Goal: Feedback & Contribution: Submit feedback/report problem

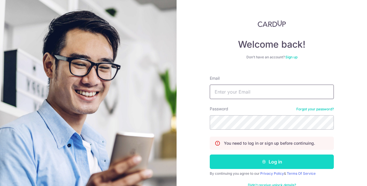
type input "[EMAIL_ADDRESS][DOMAIN_NAME]"
click at [269, 160] on button "Log in" at bounding box center [272, 161] width 124 height 14
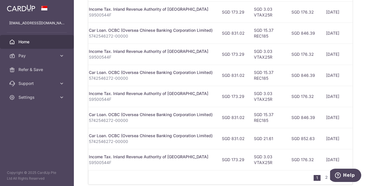
scroll to position [260, 0]
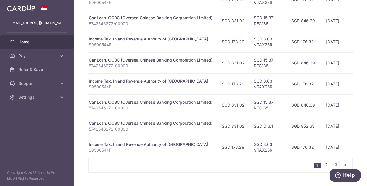
click at [323, 161] on link "2" at bounding box center [326, 164] width 7 height 7
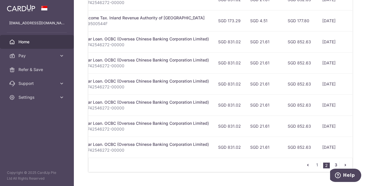
click at [332, 161] on link "3" at bounding box center [335, 164] width 7 height 7
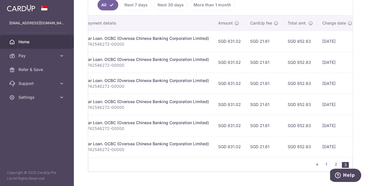
scroll to position [0, 125]
drag, startPoint x: 363, startPoint y: 69, endPoint x: 349, endPoint y: 70, distance: 14.2
click at [363, 69] on div "× Pause Schedule Pause all future payments in this series Pause just this one p…" at bounding box center [220, 93] width 293 height 186
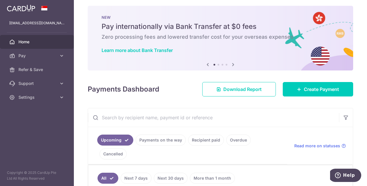
scroll to position [3, 0]
click at [162, 145] on ul "Upcoming Payments on the way Recipient paid Overdue Cancelled" at bounding box center [187, 145] width 199 height 37
click at [172, 138] on link "Payments on the way" at bounding box center [160, 139] width 50 height 11
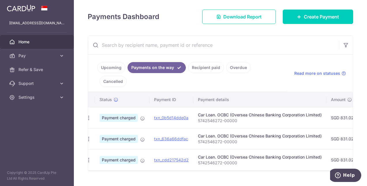
scroll to position [0, 4]
click at [206, 168] on div "× Pause Schedule Pause all future payments in this series Pause just this one p…" at bounding box center [220, 93] width 293 height 186
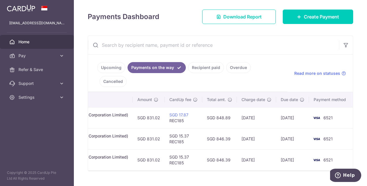
scroll to position [0, 0]
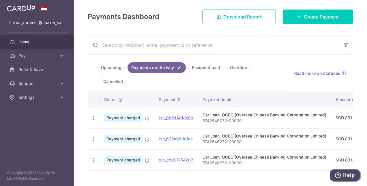
click at [349, 172] on button "Help" at bounding box center [344, 174] width 33 height 13
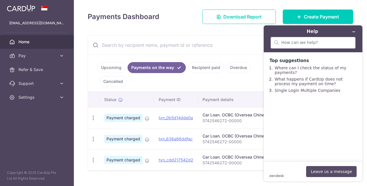
click at [338, 167] on button "Leave us a message" at bounding box center [331, 171] width 50 height 11
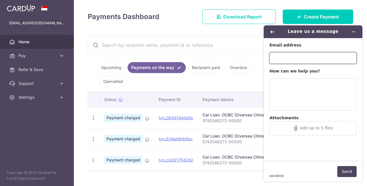
click at [300, 57] on input "Email address" at bounding box center [312, 58] width 87 height 12
type input "[EMAIL_ADDRESS][DOMAIN_NAME]"
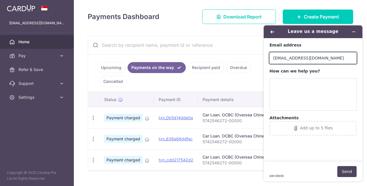
click at [179, 173] on div "× Pause Schedule Pause all future payments in this series Pause just this one p…" at bounding box center [220, 93] width 293 height 186
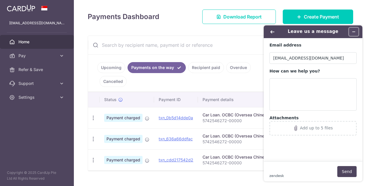
click at [350, 31] on button "Minimise widget" at bounding box center [353, 32] width 9 height 8
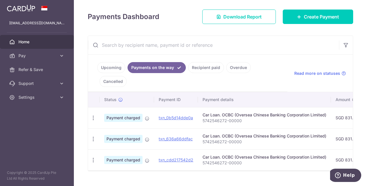
click at [133, 168] on div "× Pause Schedule Pause all future payments in this series Pause just this one p…" at bounding box center [220, 93] width 293 height 186
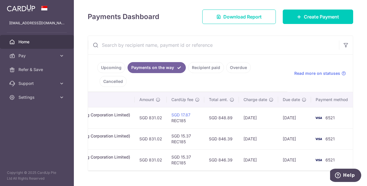
scroll to position [0, 197]
click at [340, 173] on icon "Help" at bounding box center [338, 175] width 6 height 6
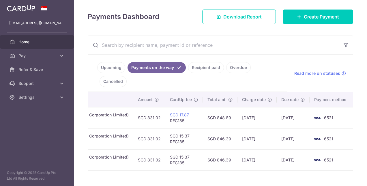
scroll to position [0, 0]
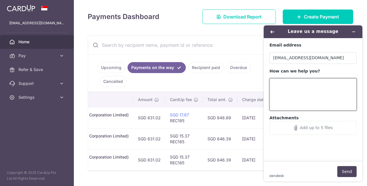
click at [307, 81] on textarea "How can we help you?" at bounding box center [312, 94] width 87 height 32
click at [285, 129] on div "Add up to 5 files" at bounding box center [312, 127] width 81 height 5
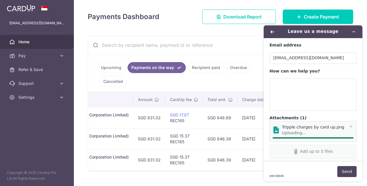
click at [330, 154] on div "Add up to 5 files" at bounding box center [312, 151] width 81 height 5
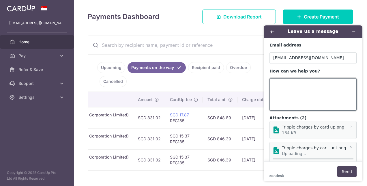
click at [311, 87] on textarea "How can we help you?" at bounding box center [312, 94] width 87 height 32
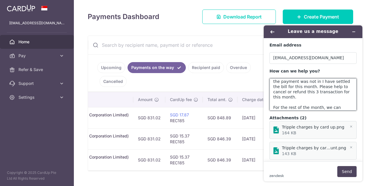
scroll to position [18, 0]
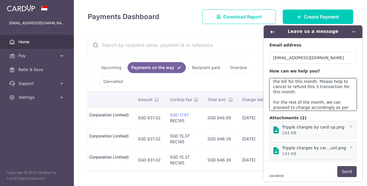
type textarea "Hello, there is a tripple charge to the card. As I have checked on [DATE] that …"
click at [345, 174] on button "Send" at bounding box center [346, 171] width 19 height 11
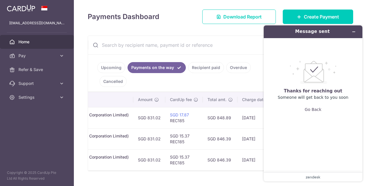
click at [219, 162] on div "× Pause Schedule Pause all future payments in this series Pause just this one p…" at bounding box center [220, 93] width 293 height 186
drag, startPoint x: 223, startPoint y: 155, endPoint x: 215, endPoint y: 155, distance: 7.8
click at [215, 155] on div "Status Payment ID Payment details Amount CardUp fee Total amt. Charge date Due …" at bounding box center [220, 131] width 265 height 78
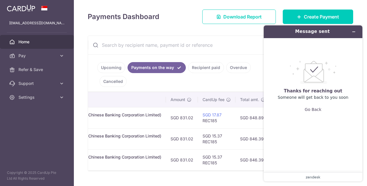
scroll to position [0, 165]
click at [354, 30] on icon "Minimise widget" at bounding box center [353, 32] width 4 height 4
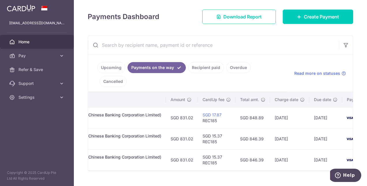
click at [270, 167] on div "× Pause Schedule Pause all future payments in this series Pause just this one p…" at bounding box center [220, 93] width 293 height 186
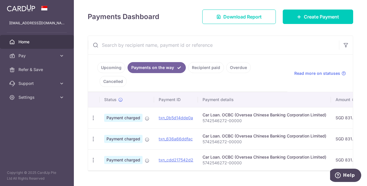
scroll to position [0, 198]
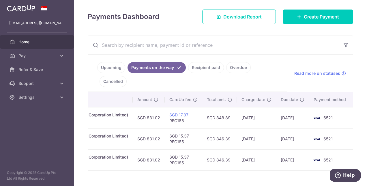
drag, startPoint x: 227, startPoint y: 155, endPoint x: 232, endPoint y: 155, distance: 4.7
click at [227, 155] on td "SGD 846.39" at bounding box center [219, 159] width 35 height 21
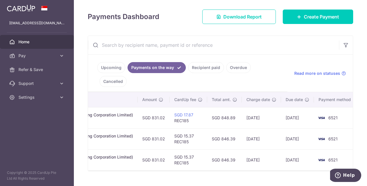
scroll to position [0, 196]
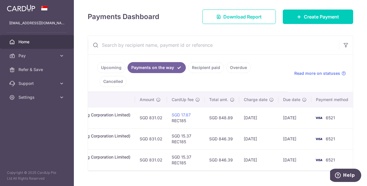
click at [209, 70] on link "Recipient paid" at bounding box center [206, 67] width 36 height 11
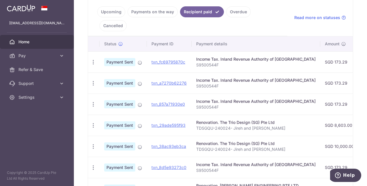
scroll to position [133, 0]
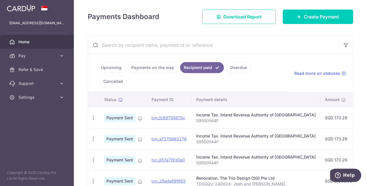
click at [234, 68] on link "Overdue" at bounding box center [238, 67] width 25 height 11
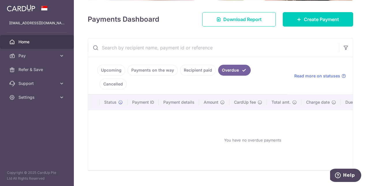
click at [127, 78] on link "Cancelled" at bounding box center [112, 83] width 27 height 11
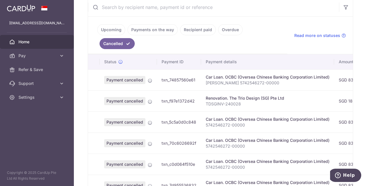
scroll to position [105, 0]
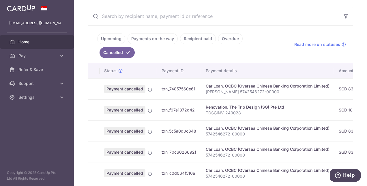
click at [165, 34] on link "Payments on the way" at bounding box center [152, 38] width 50 height 11
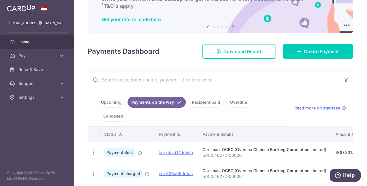
scroll to position [76, 0]
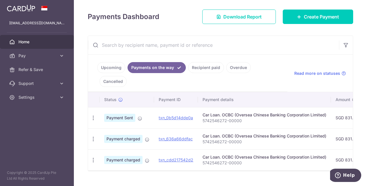
drag, startPoint x: 120, startPoint y: 103, endPoint x: 115, endPoint y: 103, distance: 4.9
click at [115, 114] on span "Payment Sent" at bounding box center [119, 118] width 31 height 8
drag, startPoint x: 115, startPoint y: 103, endPoint x: 115, endPoint y: 127, distance: 23.6
click at [115, 135] on span "Payment charged" at bounding box center [123, 139] width 38 height 8
drag, startPoint x: 115, startPoint y: 127, endPoint x: 108, endPoint y: 148, distance: 22.0
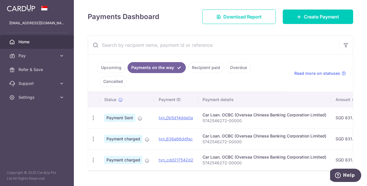
click at [108, 149] on td "Payment charged" at bounding box center [126, 159] width 54 height 21
click at [109, 156] on span "Payment charged" at bounding box center [123, 160] width 38 height 8
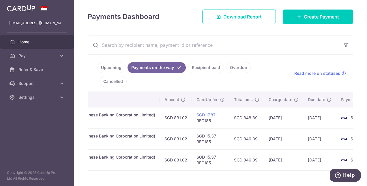
scroll to position [0, 198]
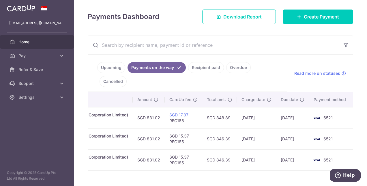
drag, startPoint x: 209, startPoint y: 69, endPoint x: 212, endPoint y: 70, distance: 3.2
click at [209, 69] on link "Recipient paid" at bounding box center [206, 67] width 36 height 11
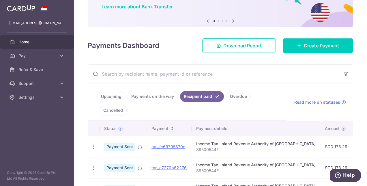
click at [235, 93] on link "Overdue" at bounding box center [238, 96] width 25 height 11
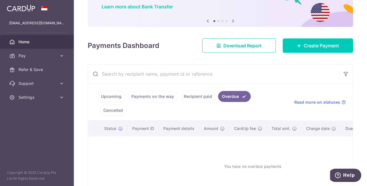
click at [127, 105] on link "Cancelled" at bounding box center [112, 110] width 27 height 11
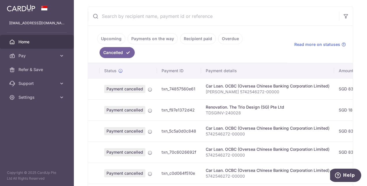
scroll to position [220, 0]
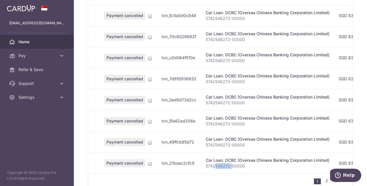
drag, startPoint x: 214, startPoint y: 157, endPoint x: 236, endPoint y: 157, distance: 21.9
click at [236, 157] on td "Car Loan. OCBC (Oversea Chinese Banking Corporation Limited) 5742546272-00000" at bounding box center [267, 162] width 133 height 21
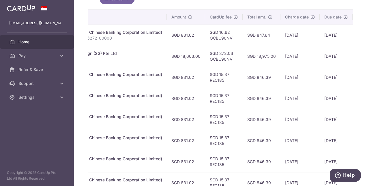
scroll to position [121, 0]
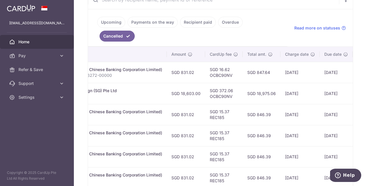
click at [218, 23] on link "Overdue" at bounding box center [230, 22] width 25 height 11
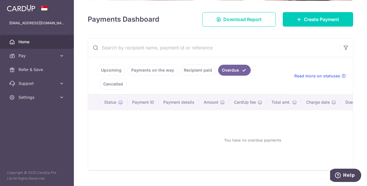
drag, startPoint x: 218, startPoint y: 23, endPoint x: 192, endPoint y: 70, distance: 53.7
click at [192, 70] on link "Recipient paid" at bounding box center [198, 70] width 36 height 11
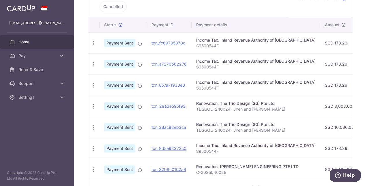
scroll to position [92, 0]
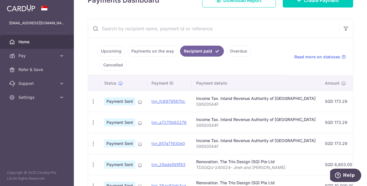
click at [164, 55] on link "Payments on the way" at bounding box center [152, 51] width 50 height 11
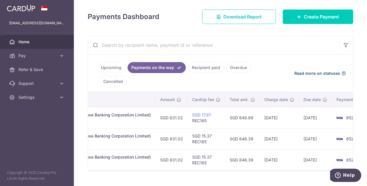
scroll to position [0, 176]
click at [105, 66] on link "Upcoming" at bounding box center [111, 67] width 28 height 11
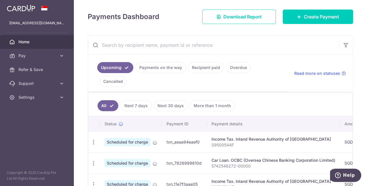
click at [127, 76] on link "Cancelled" at bounding box center [112, 81] width 27 height 11
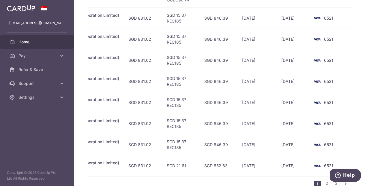
scroll to position [236, 0]
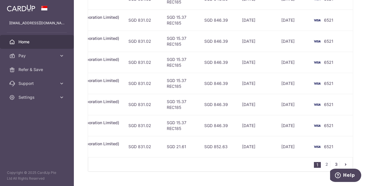
click at [334, 161] on link "3" at bounding box center [335, 164] width 7 height 7
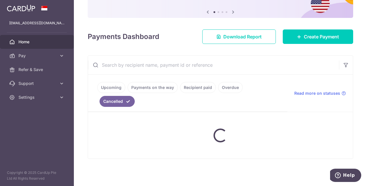
scroll to position [41, 0]
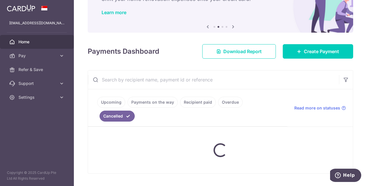
click at [155, 103] on link "Payments on the way" at bounding box center [152, 102] width 50 height 11
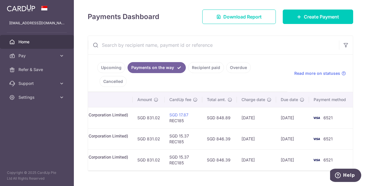
scroll to position [0, 197]
drag, startPoint x: 256, startPoint y: 103, endPoint x: 263, endPoint y: 159, distance: 56.7
click at [263, 159] on div "× Pause Schedule Pause all future payments in this series Pause just this one p…" at bounding box center [220, 93] width 293 height 186
click at [270, 107] on td "[DATE]" at bounding box center [257, 117] width 39 height 21
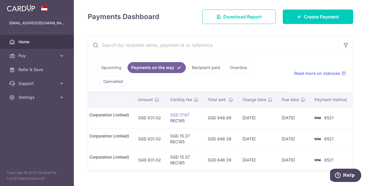
click at [274, 107] on td "[DATE]" at bounding box center [257, 117] width 39 height 21
drag, startPoint x: 250, startPoint y: 101, endPoint x: 261, endPoint y: 147, distance: 47.3
click at [261, 147] on tbody "PDF Receipt Payment Sent txn_0b5d14dde0a Car Loan. OCBC (Oversea Chinese Bankin…" at bounding box center [122, 138] width 463 height 63
drag, startPoint x: 261, startPoint y: 147, endPoint x: 264, endPoint y: 141, distance: 6.7
click at [262, 149] on td "[DATE]" at bounding box center [257, 159] width 39 height 21
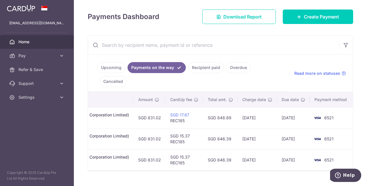
click at [270, 107] on td "[DATE]" at bounding box center [257, 117] width 39 height 21
drag, startPoint x: 242, startPoint y: 102, endPoint x: 180, endPoint y: 106, distance: 61.5
click at [180, 107] on tr "PDF Receipt Payment Sent txn_0b5d14dde0a Car Loan. OCBC (Oversea Chinese Bankin…" at bounding box center [121, 117] width 463 height 21
click at [180, 107] on td "SGD 17.87 REC185" at bounding box center [183, 117] width 37 height 21
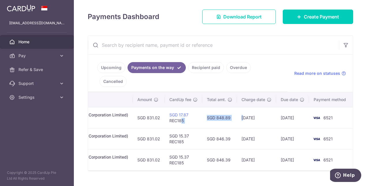
click at [235, 107] on td "SGD 848.89" at bounding box center [219, 117] width 35 height 21
click at [246, 107] on td "[DATE]" at bounding box center [256, 117] width 39 height 21
drag, startPoint x: 262, startPoint y: 102, endPoint x: 210, endPoint y: 105, distance: 51.7
click at [210, 107] on tr "PDF Receipt Payment Sent txn_0b5d14dde0a Car Loan. OCBC (Oversea Chinese Bankin…" at bounding box center [121, 117] width 463 height 21
click at [210, 107] on td "SGD 848.89" at bounding box center [219, 117] width 35 height 21
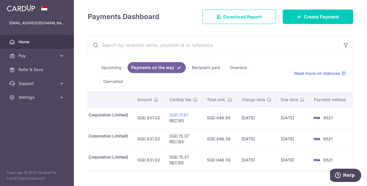
click at [202, 149] on td "SGD 846.39" at bounding box center [219, 159] width 35 height 21
drag, startPoint x: 222, startPoint y: 123, endPoint x: 223, endPoint y: 130, distance: 7.1
click at [223, 130] on td "SGD 846.39" at bounding box center [219, 138] width 35 height 21
drag, startPoint x: 223, startPoint y: 130, endPoint x: 245, endPoint y: 130, distance: 21.6
click at [245, 130] on td "[DATE]" at bounding box center [256, 138] width 39 height 21
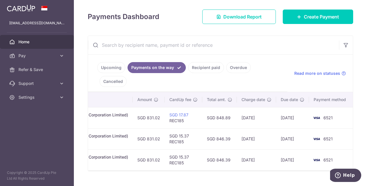
click at [252, 128] on td "[DATE]" at bounding box center [256, 138] width 39 height 21
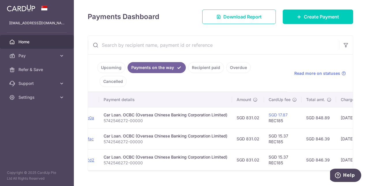
scroll to position [0, 0]
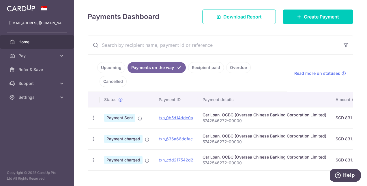
click at [206, 170] on div at bounding box center [220, 170] width 265 height 1
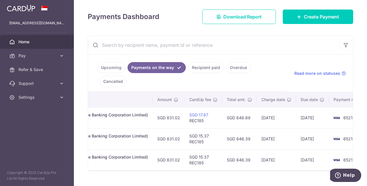
scroll to position [0, 181]
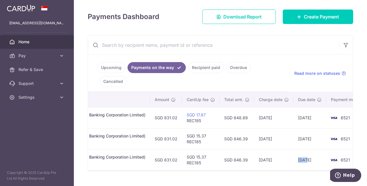
drag, startPoint x: 303, startPoint y: 142, endPoint x: 293, endPoint y: 142, distance: 9.8
click at [293, 149] on td "[DATE]" at bounding box center [309, 159] width 33 height 21
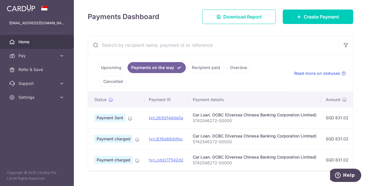
scroll to position [0, 0]
